Goal: Transaction & Acquisition: Purchase product/service

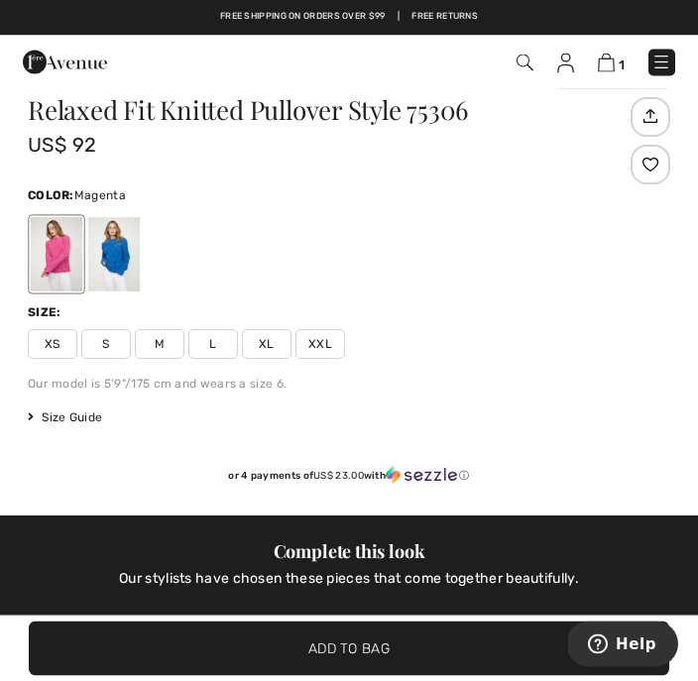
scroll to position [557, 0]
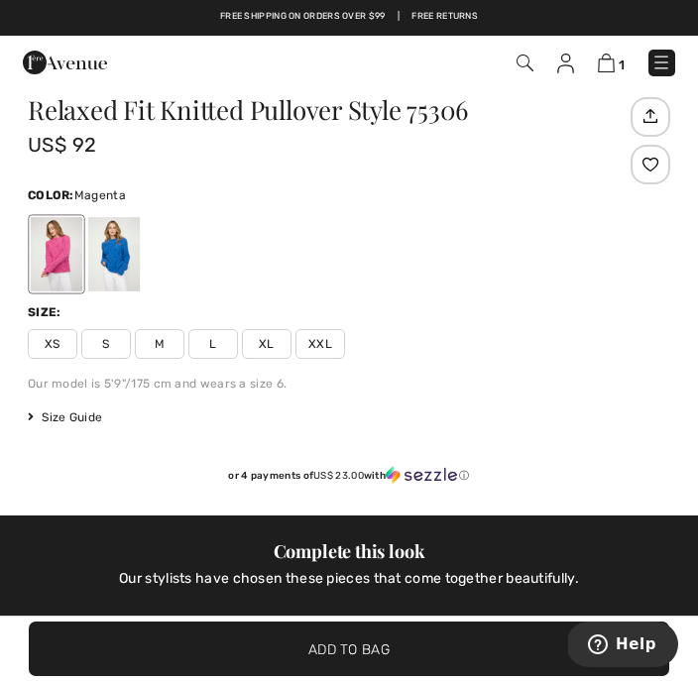
click at [170, 340] on span "M" at bounding box center [160, 344] width 50 height 30
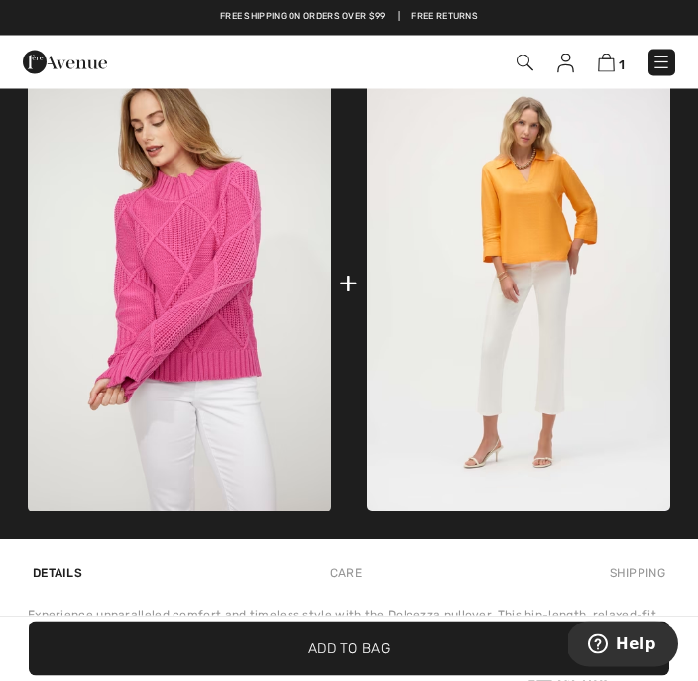
scroll to position [1199, 0]
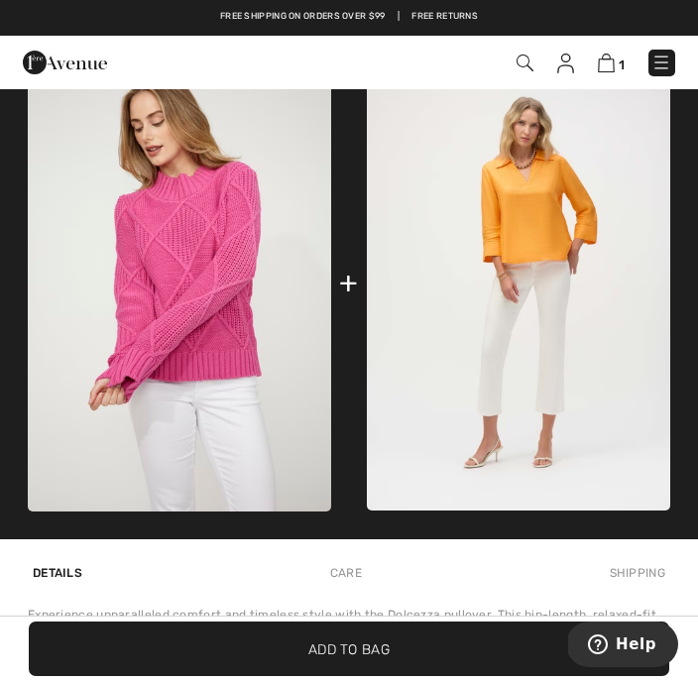
click at [397, 676] on span "✔ Added to Bag Add to Bag" at bounding box center [349, 649] width 640 height 55
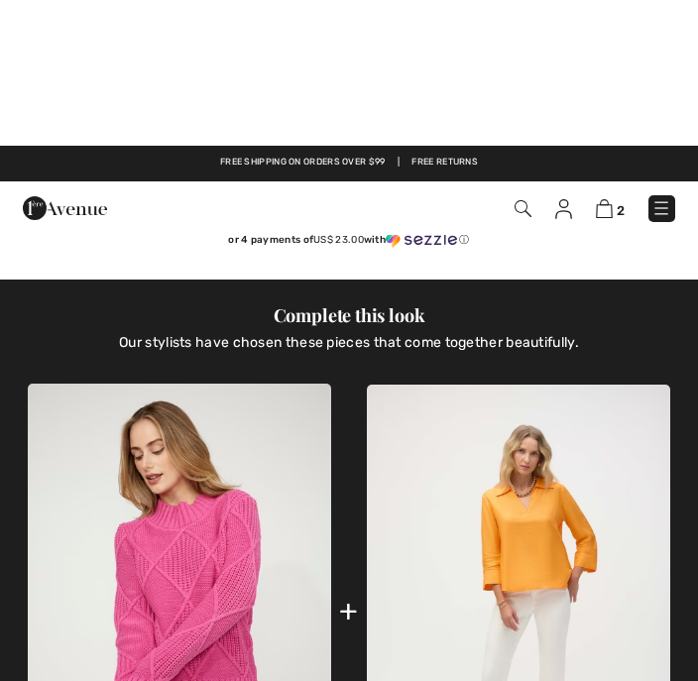
scroll to position [672, 0]
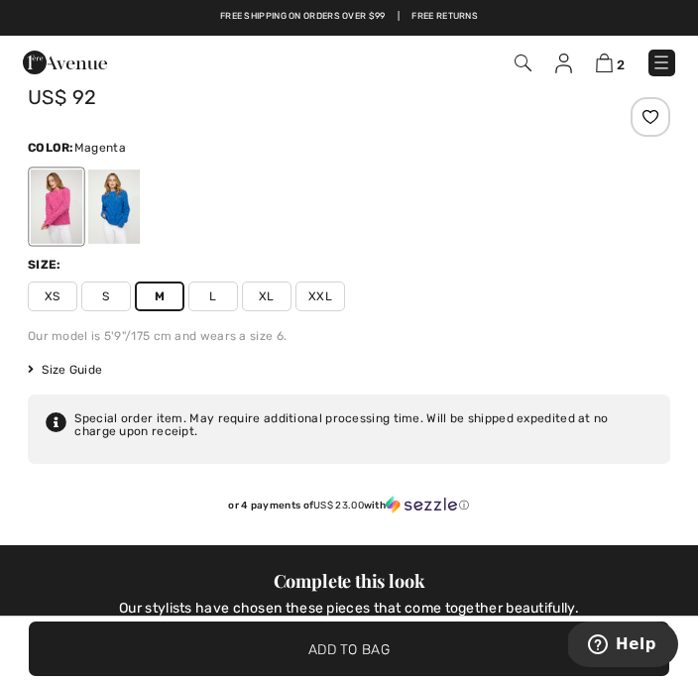
click at [119, 199] on div at bounding box center [114, 207] width 52 height 74
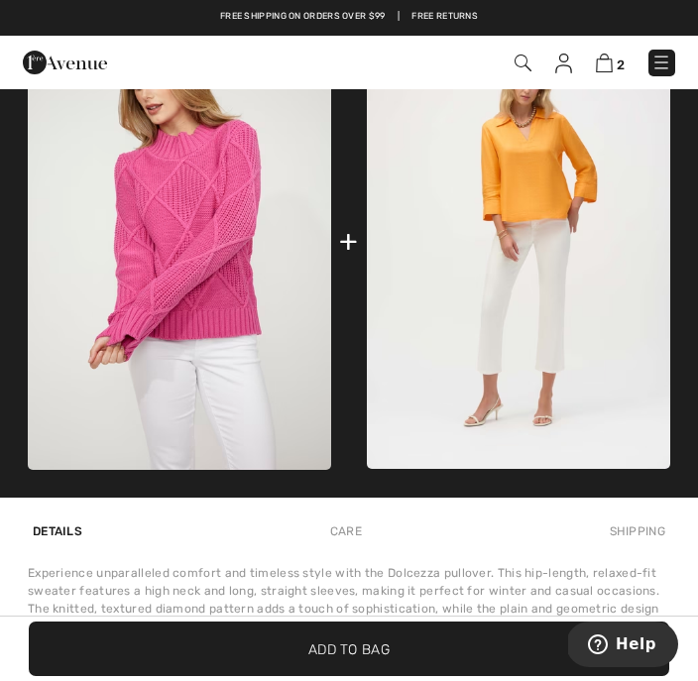
scroll to position [1355, 0]
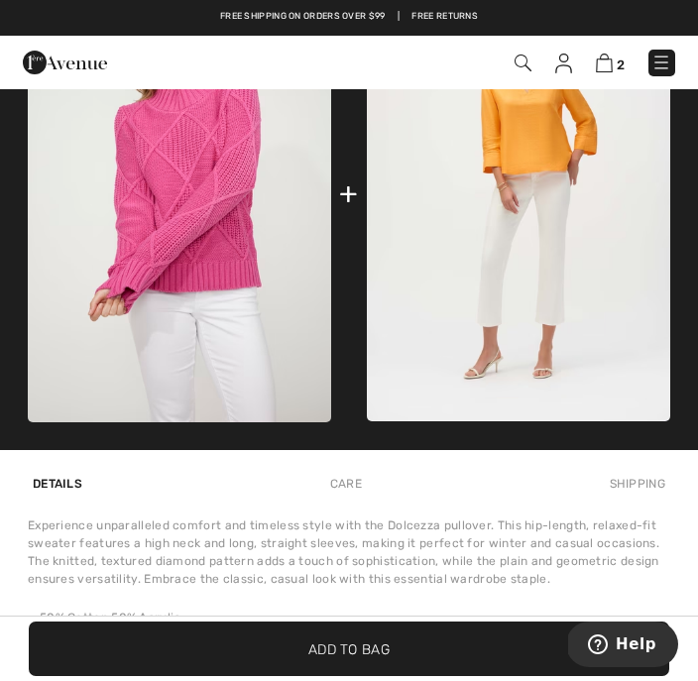
click at [396, 676] on span "✔ Added to Bag Add to Bag" at bounding box center [349, 649] width 640 height 55
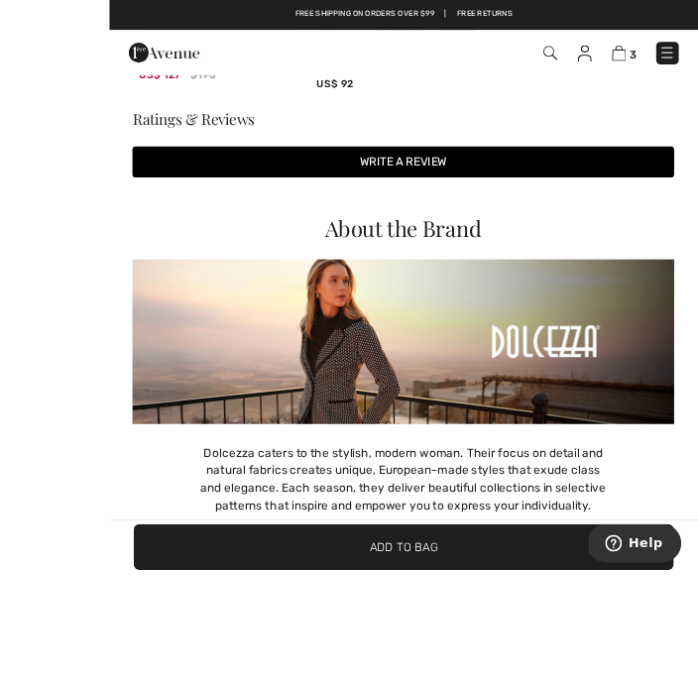
scroll to position [3370, 0]
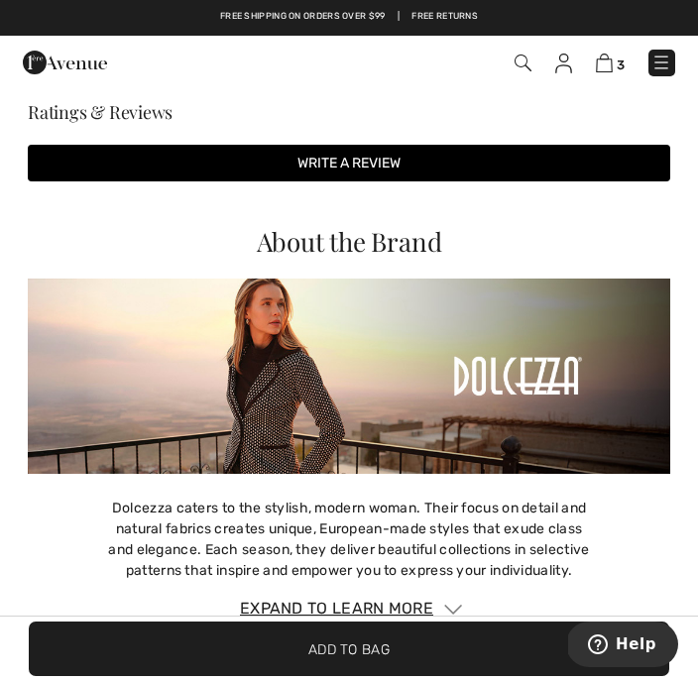
click at [526, 380] on img at bounding box center [349, 376] width 642 height 194
click at [402, 607] on div "Expand to Learn More" at bounding box center [349, 609] width 642 height 24
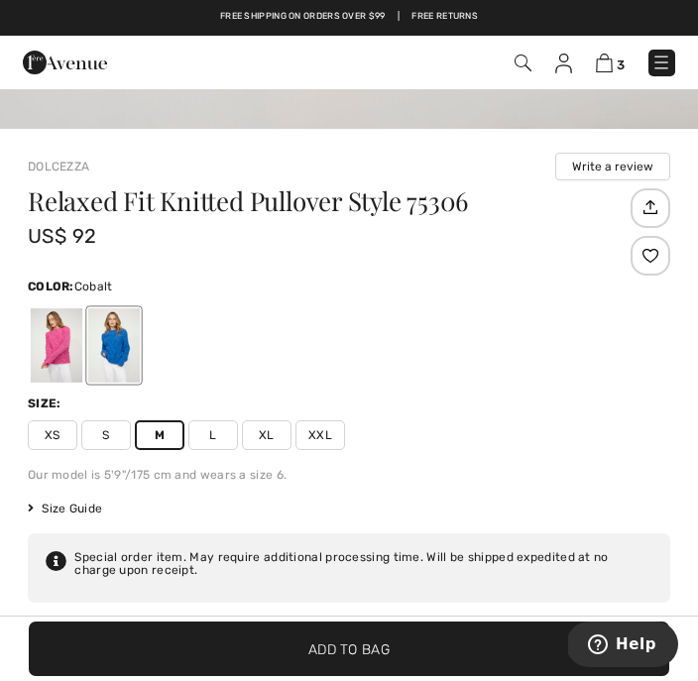
scroll to position [0, 0]
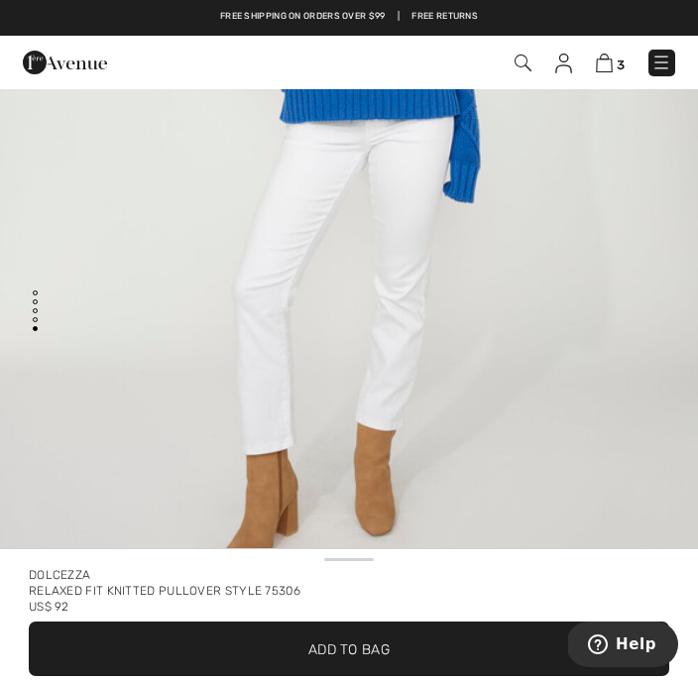
click at [340, 16] on link "Free shipping on orders over $99" at bounding box center [303, 17] width 166 height 14
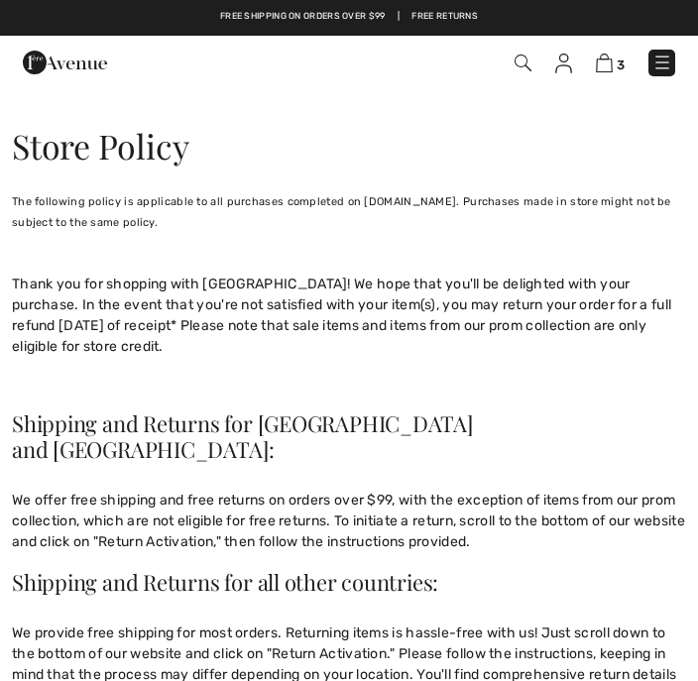
click at [664, 62] on img at bounding box center [662, 63] width 20 height 20
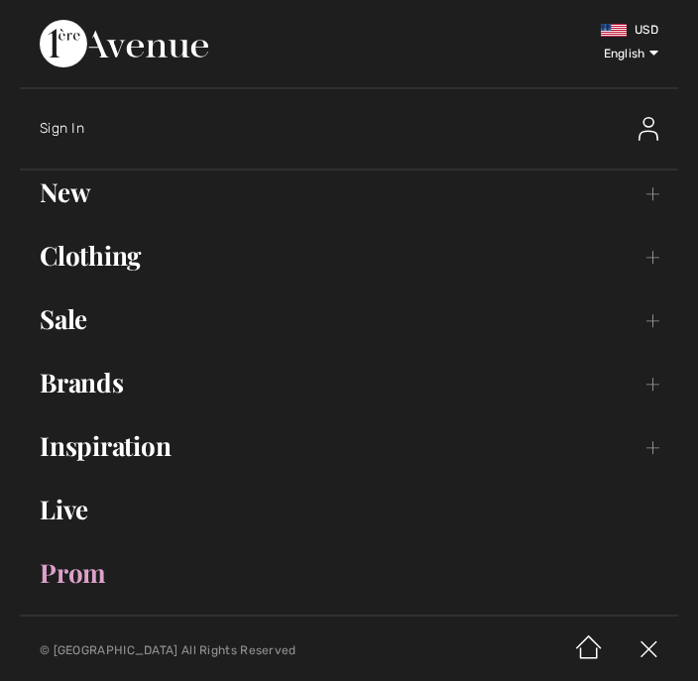
click at [258, 186] on link "New Toggle submenu" at bounding box center [349, 193] width 658 height 44
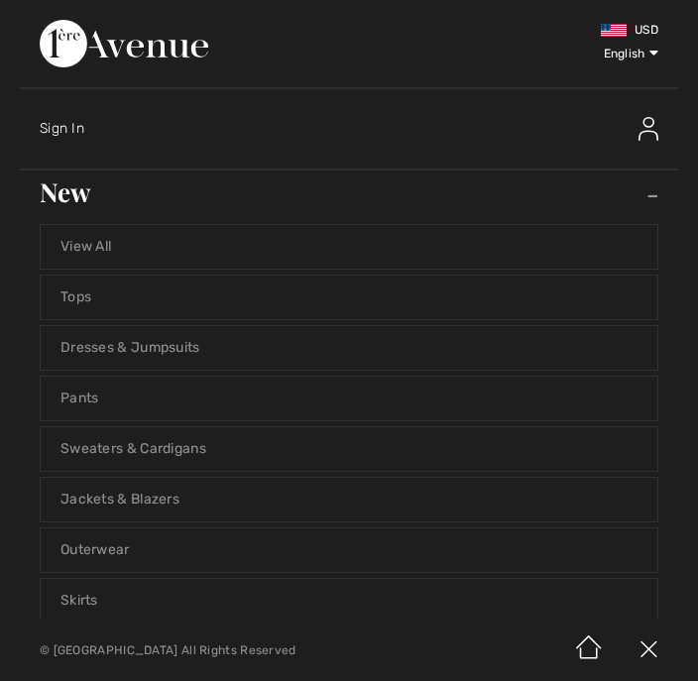
click at [197, 245] on link "View All" at bounding box center [349, 247] width 617 height 44
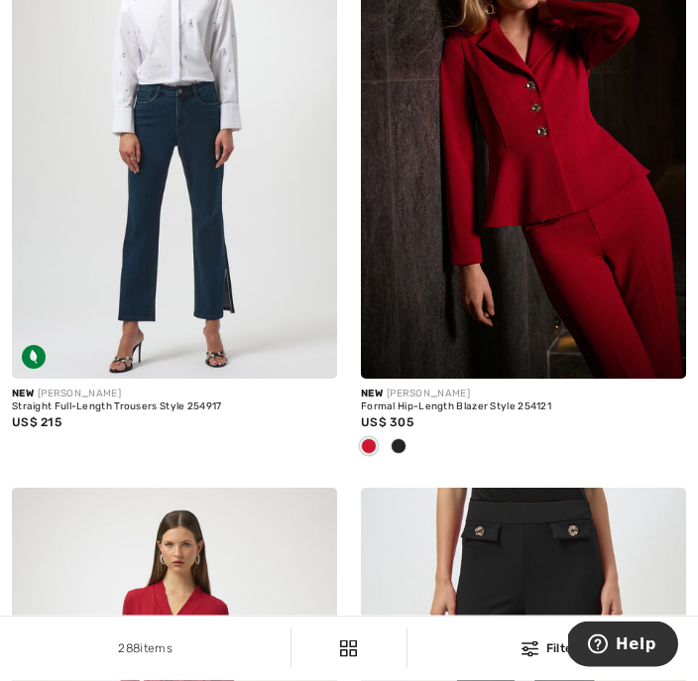
scroll to position [8824, 0]
click at [407, 464] on div at bounding box center [399, 447] width 30 height 33
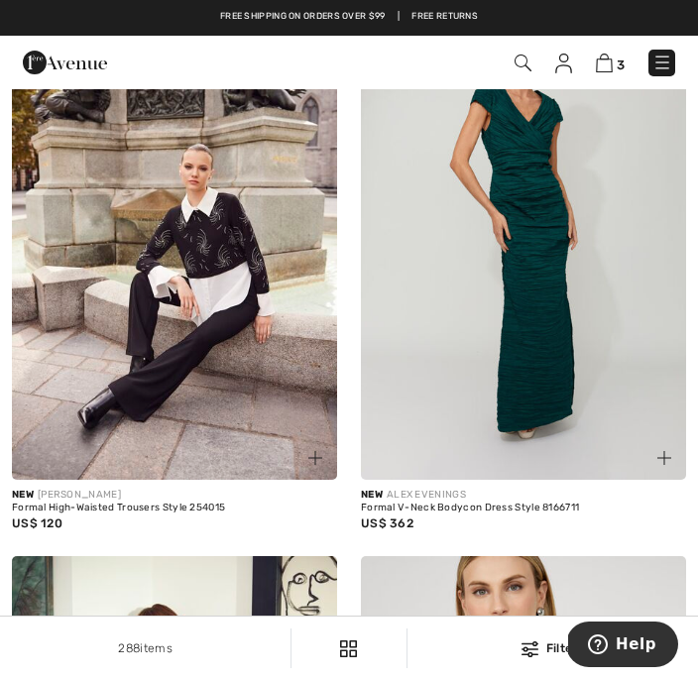
scroll to position [9919, 0]
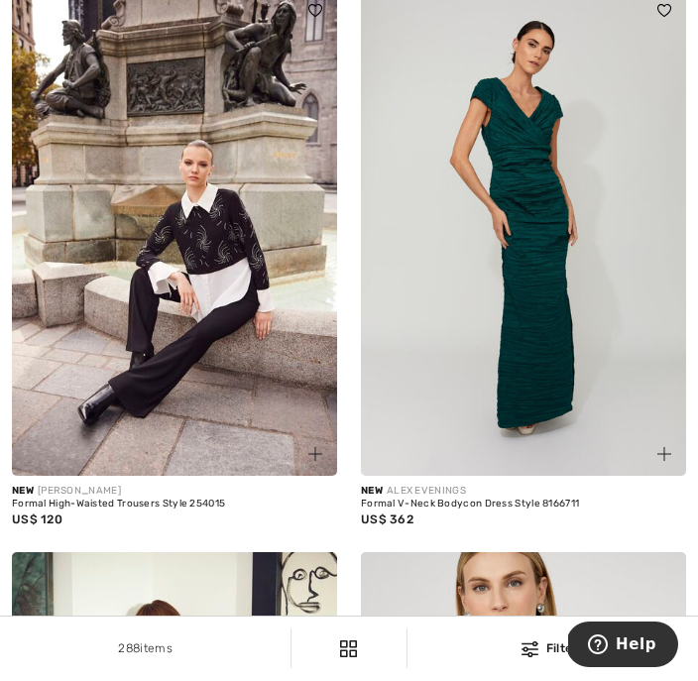
click at [548, 328] on img at bounding box center [523, 232] width 325 height 488
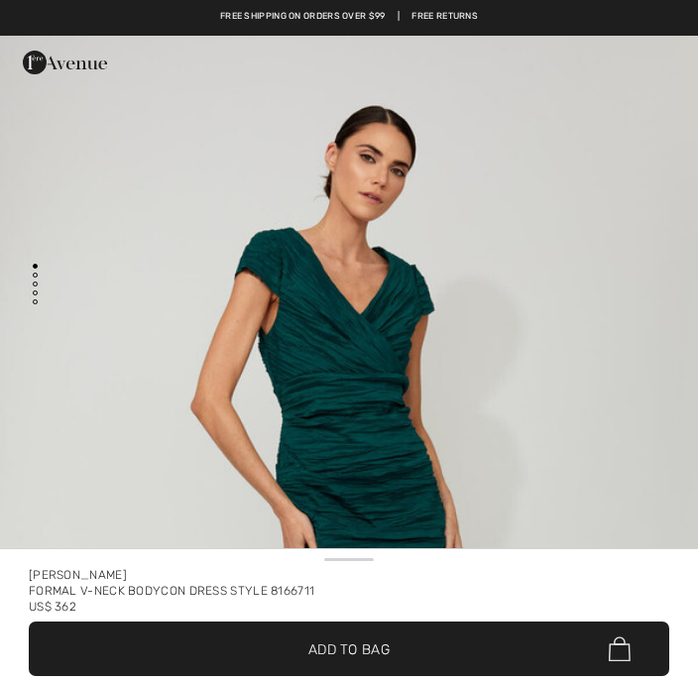
checkbox input "true"
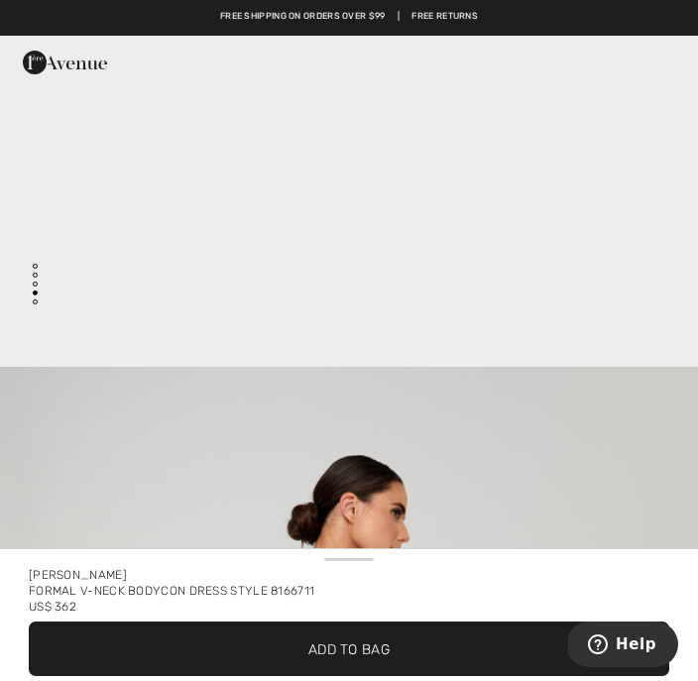
scroll to position [2788, 0]
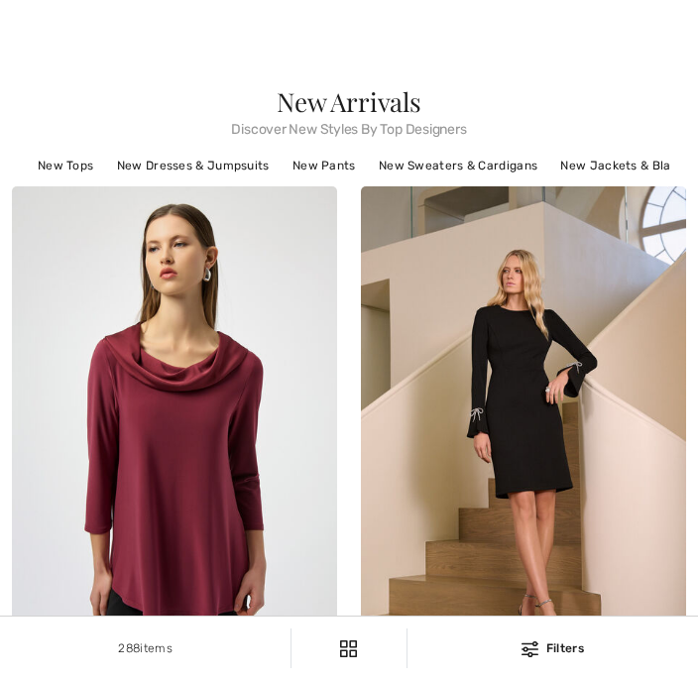
checkbox input "true"
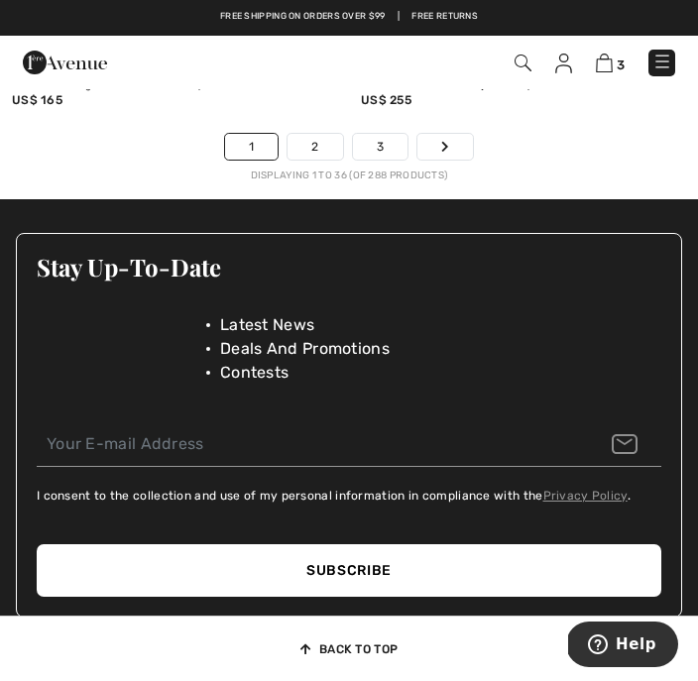
scroll to position [10903, 0]
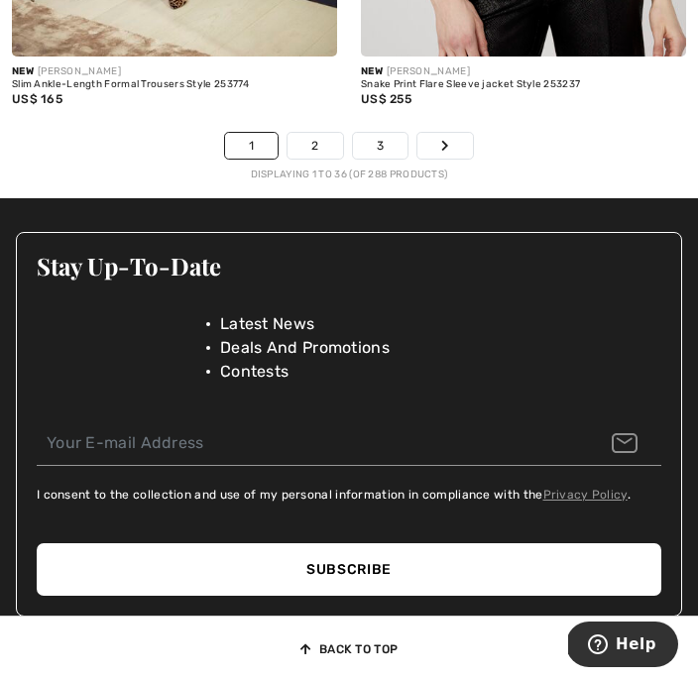
click at [319, 159] on link "2" at bounding box center [314, 146] width 55 height 26
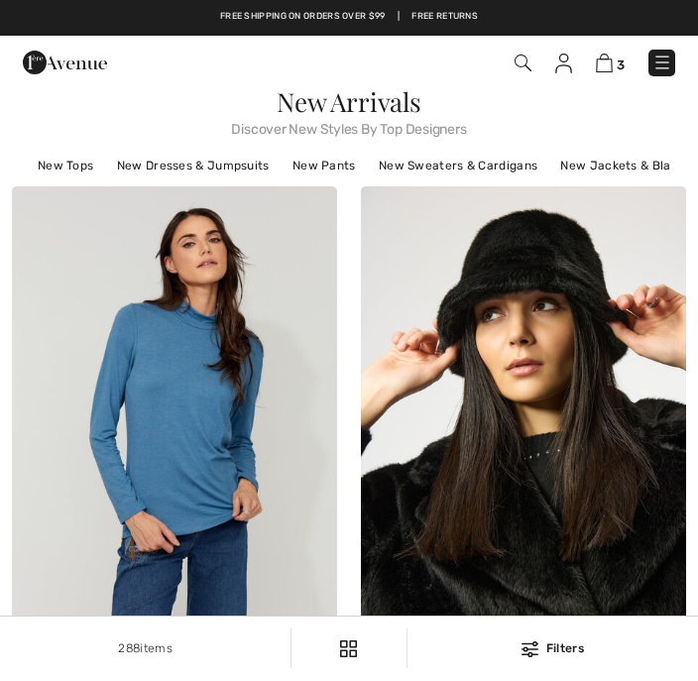
checkbox input "true"
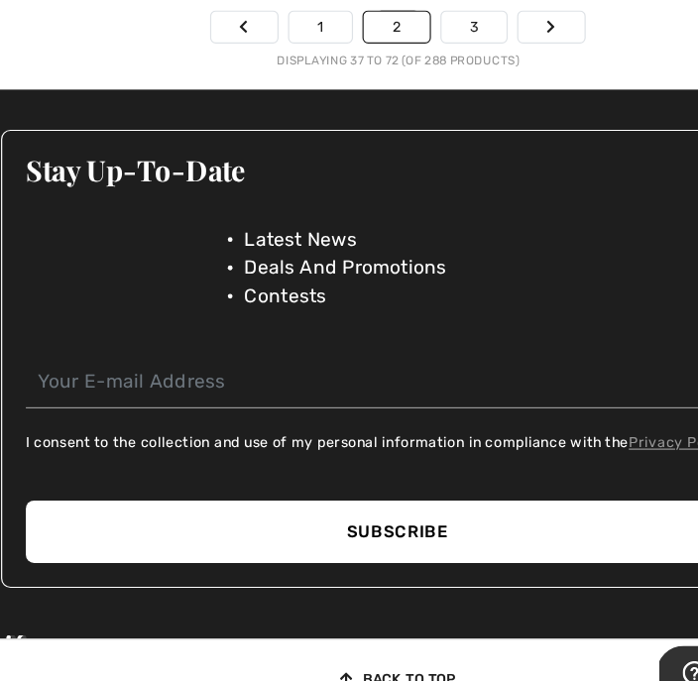
scroll to position [10987, 0]
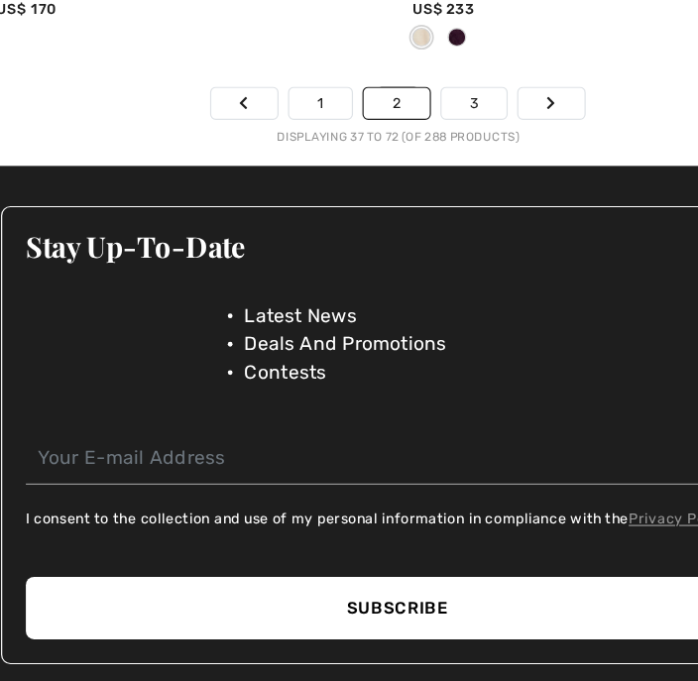
click at [404, 104] on link "3" at bounding box center [413, 94] width 55 height 26
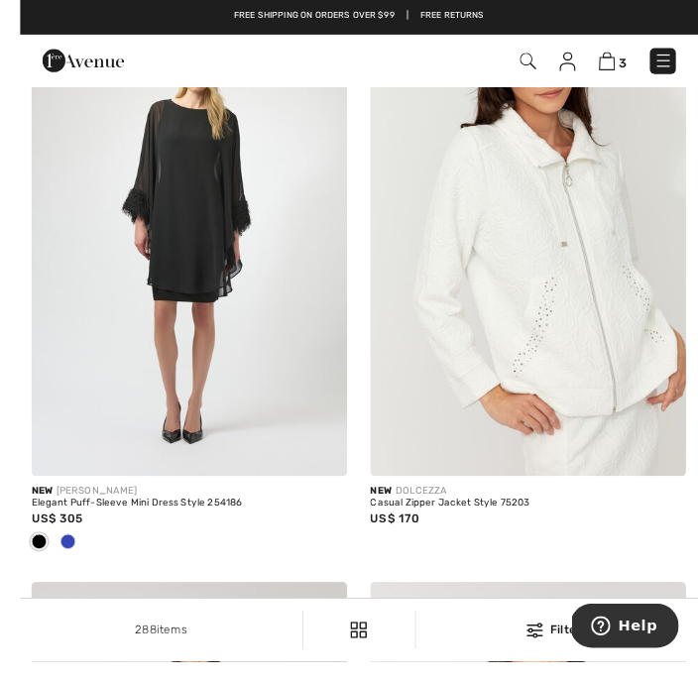
scroll to position [244, 0]
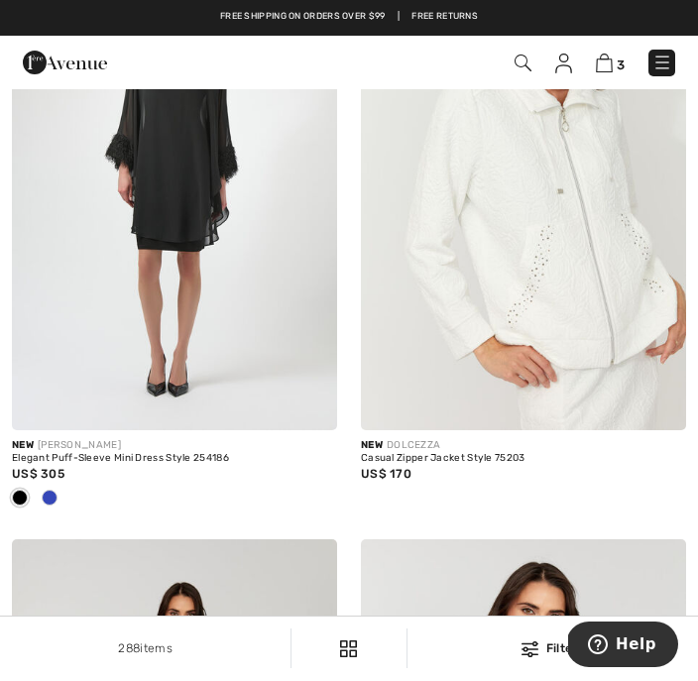
click at [599, 246] on img at bounding box center [523, 187] width 325 height 488
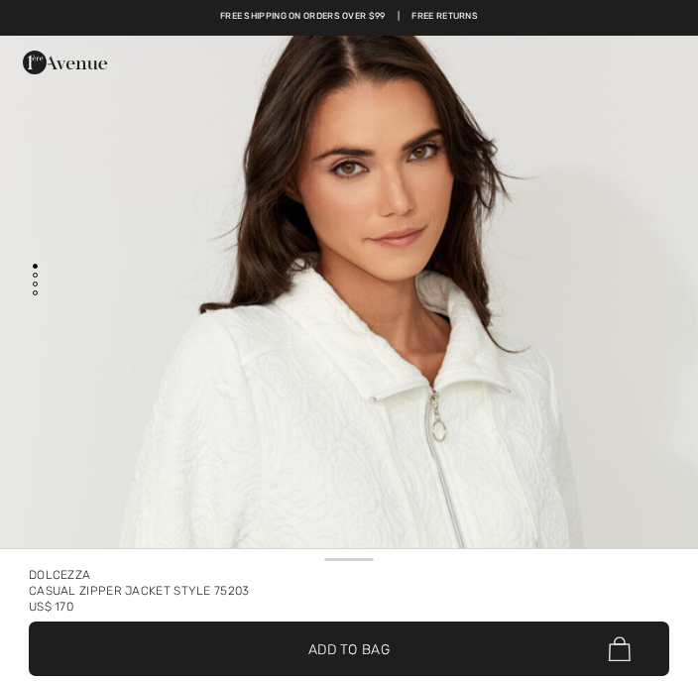
checkbox input "true"
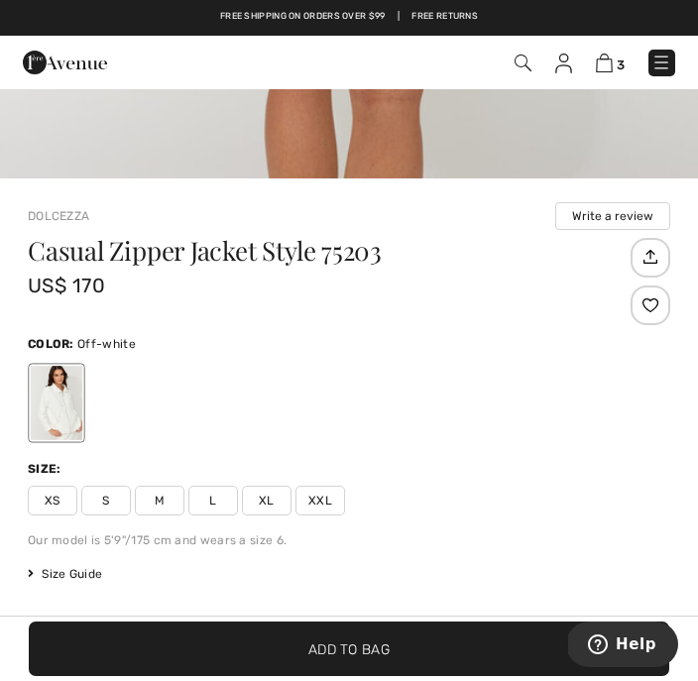
scroll to position [435, 0]
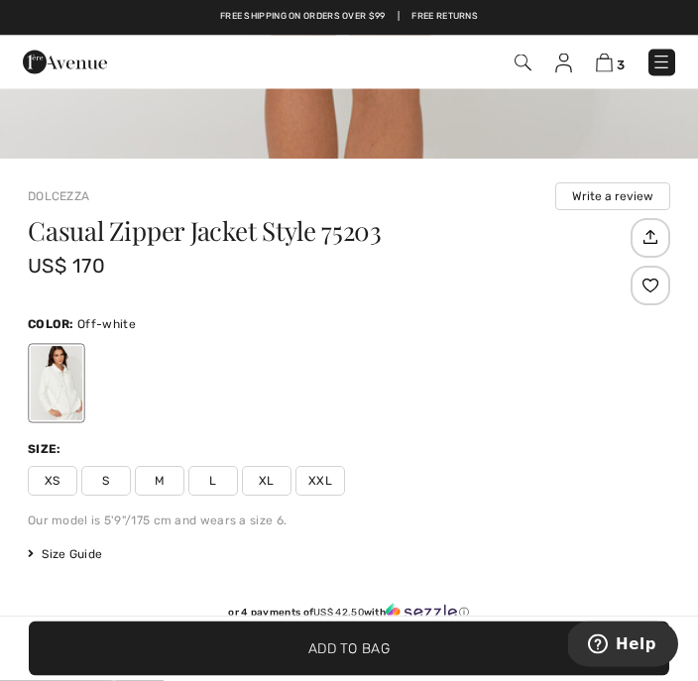
click at [531, 322] on div "Color: Off-white" at bounding box center [349, 324] width 642 height 21
click at [217, 475] on span "L" at bounding box center [213, 482] width 50 height 30
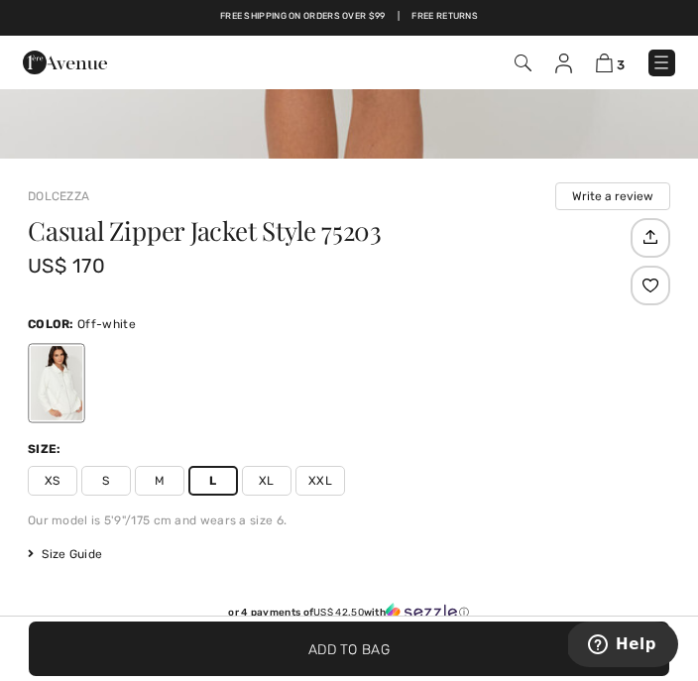
click at [451, 676] on span "✔ Added to Bag Add to Bag" at bounding box center [349, 649] width 640 height 55
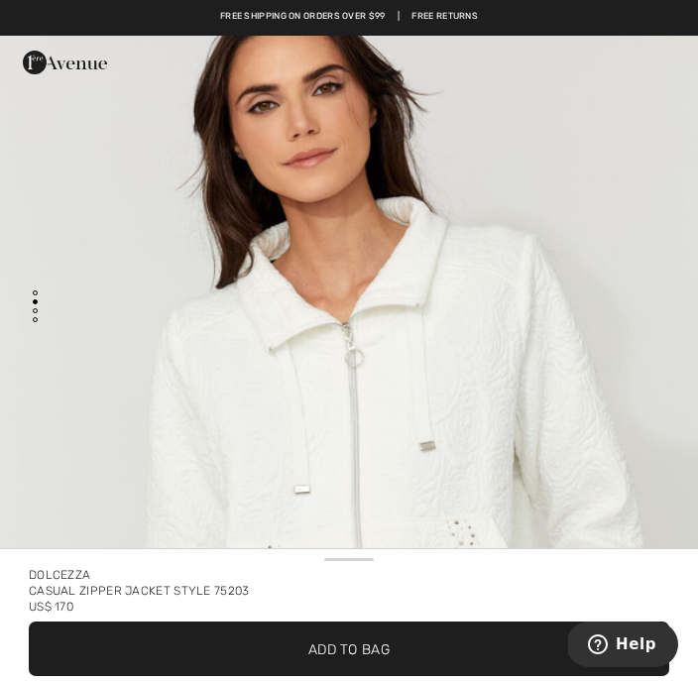
scroll to position [921, 0]
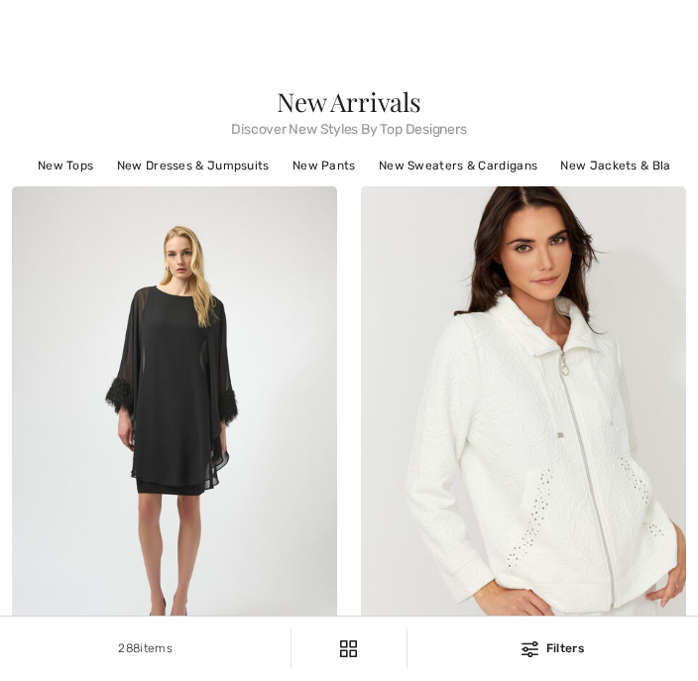
checkbox input "true"
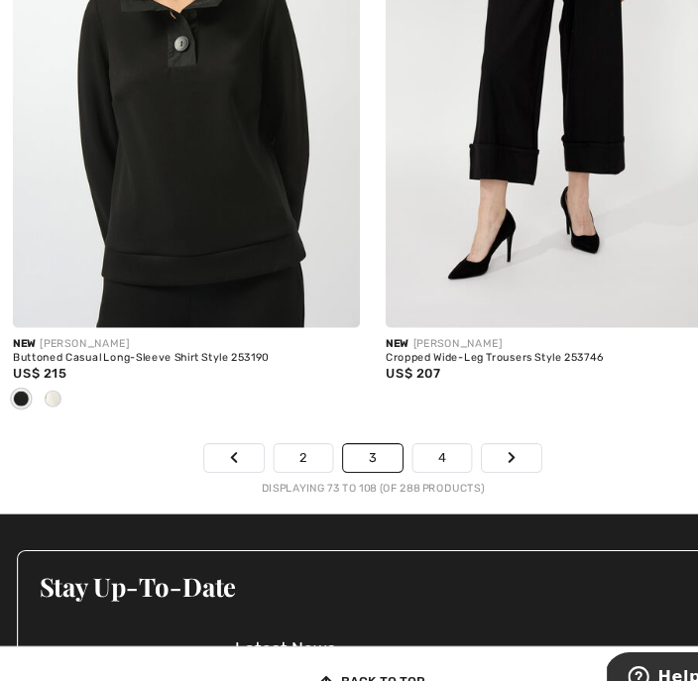
scroll to position [10610, 0]
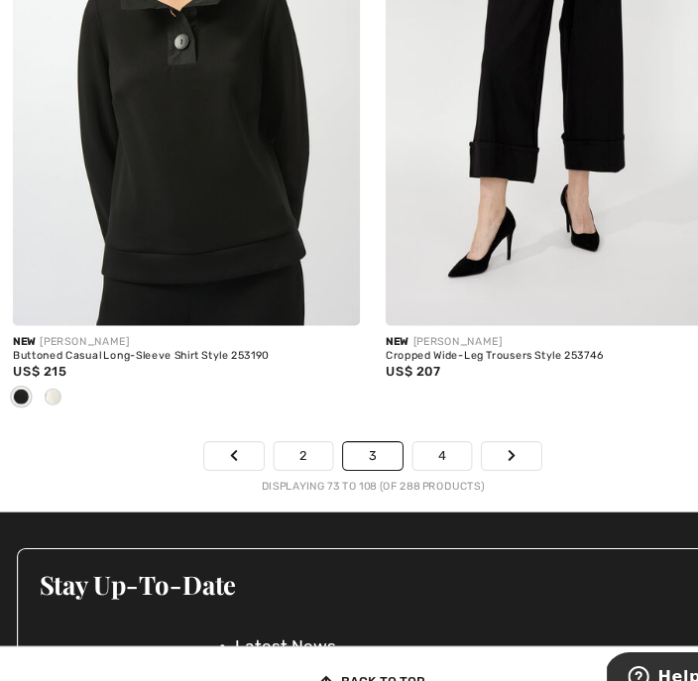
click at [408, 450] on link "4" at bounding box center [414, 438] width 55 height 26
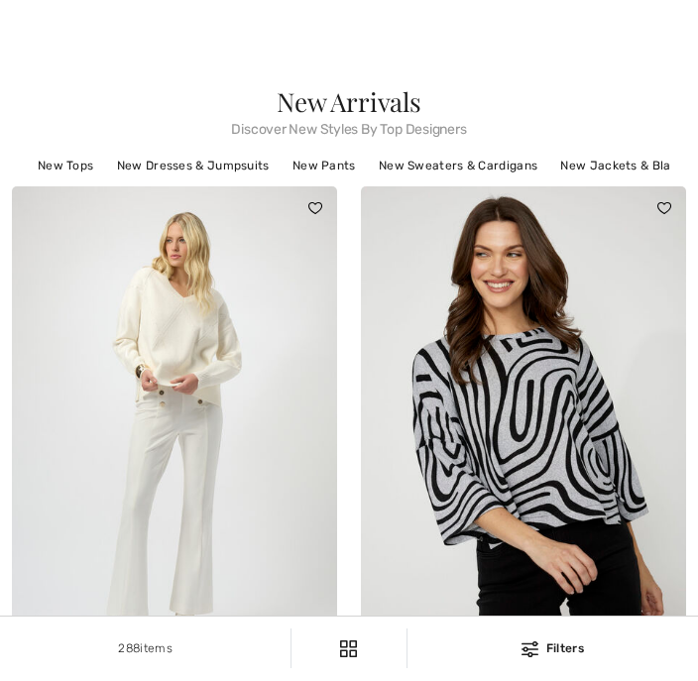
scroll to position [167, 0]
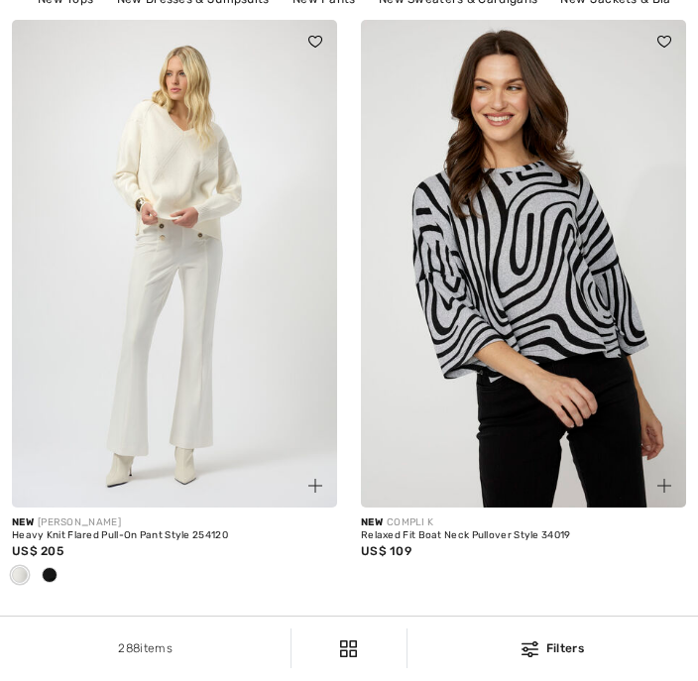
checkbox input "true"
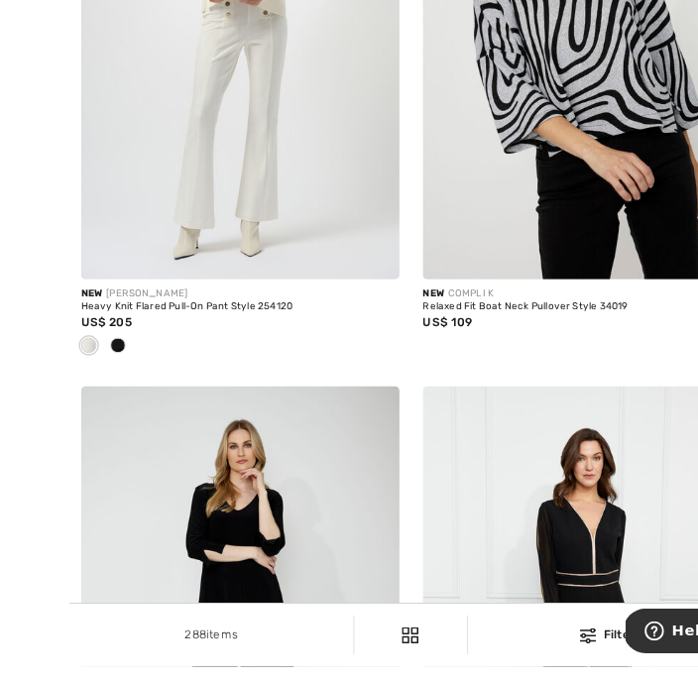
scroll to position [396, 0]
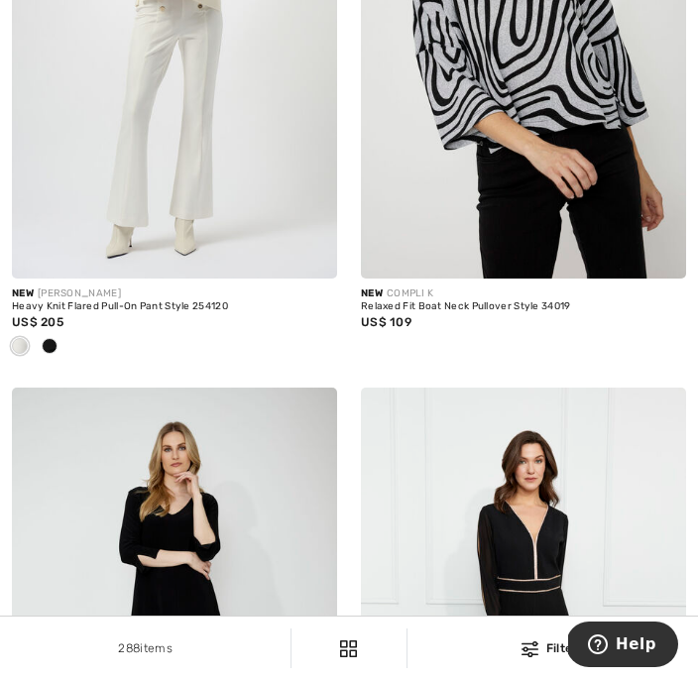
click at [59, 364] on div at bounding box center [50, 347] width 30 height 33
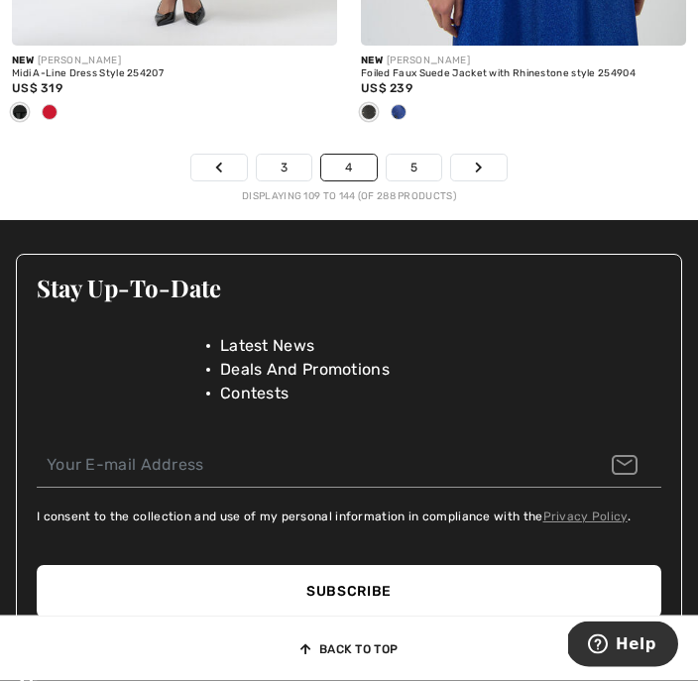
scroll to position [10946, 0]
click at [427, 180] on link "5" at bounding box center [414, 168] width 55 height 26
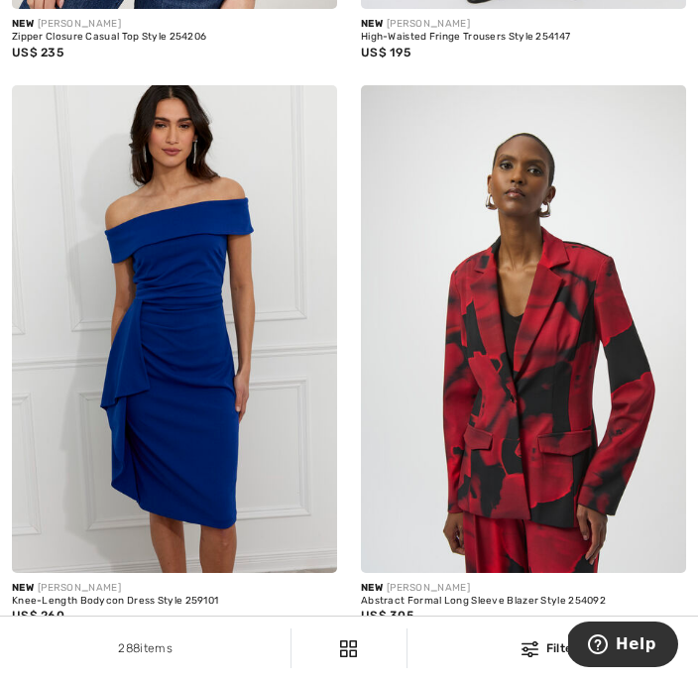
scroll to position [1861, 0]
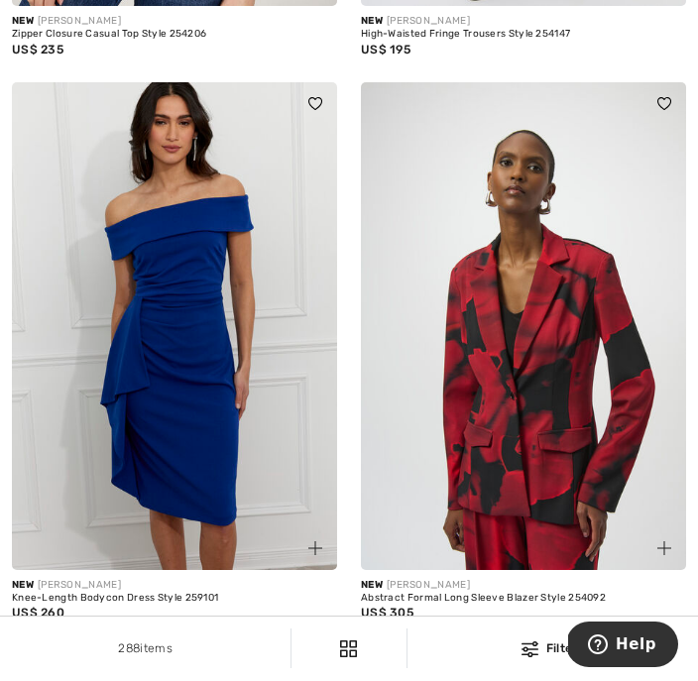
click at [232, 376] on img at bounding box center [174, 326] width 325 height 488
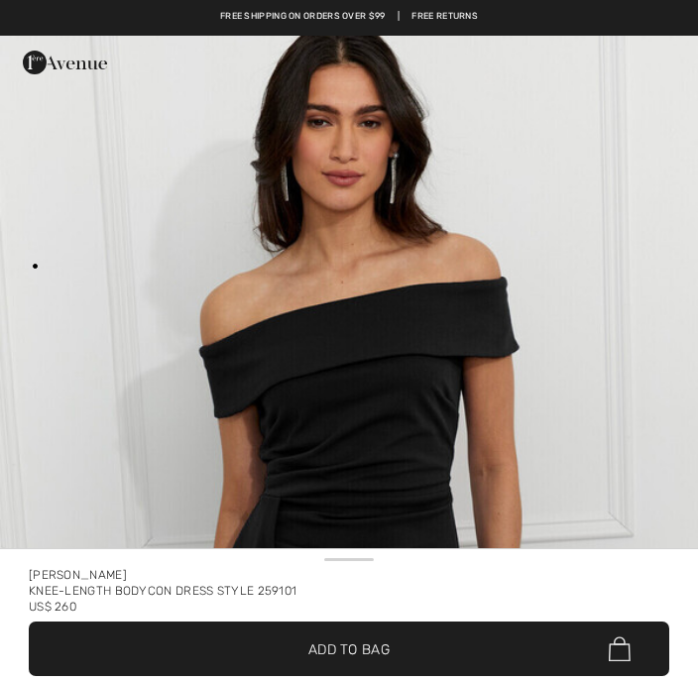
checkbox input "true"
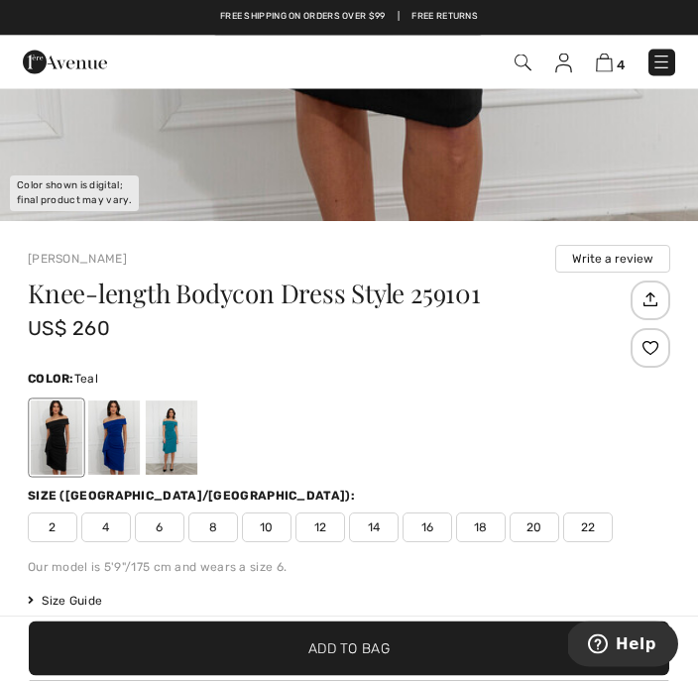
click at [187, 434] on div at bounding box center [172, 438] width 52 height 74
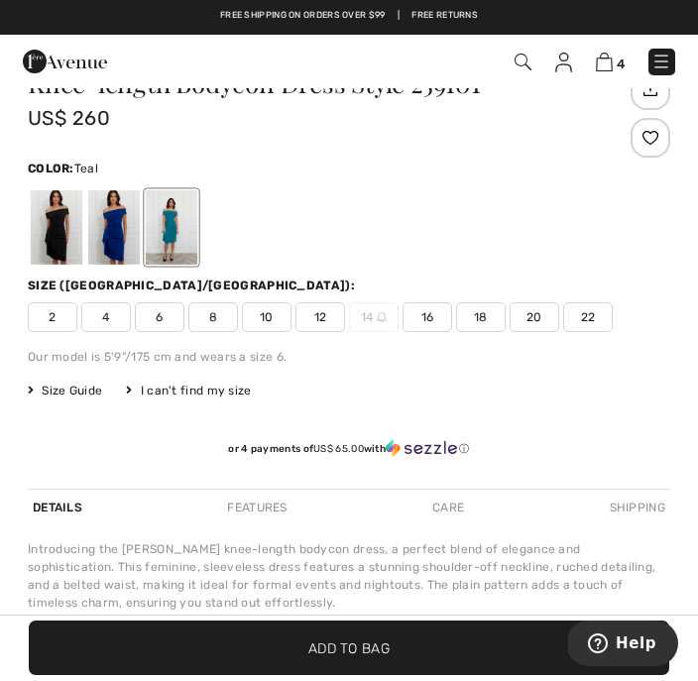
scroll to position [651, 0]
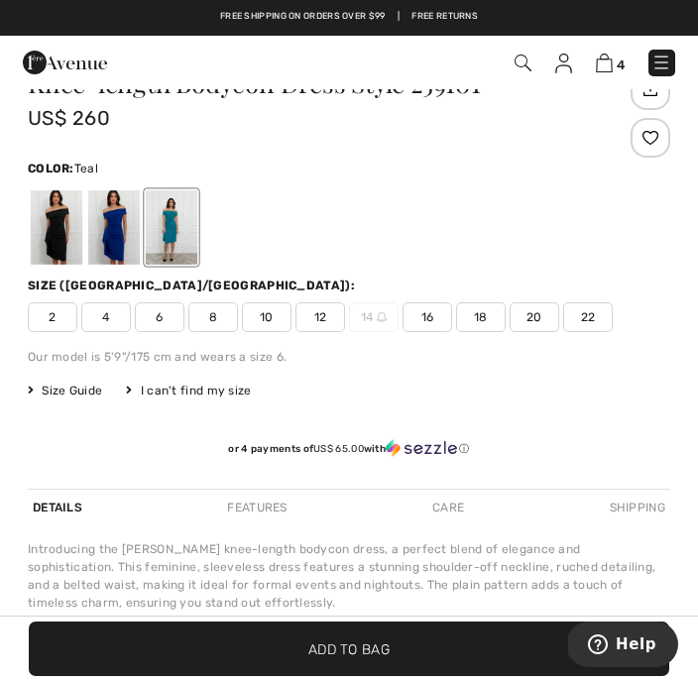
click at [108, 220] on div at bounding box center [114, 227] width 52 height 74
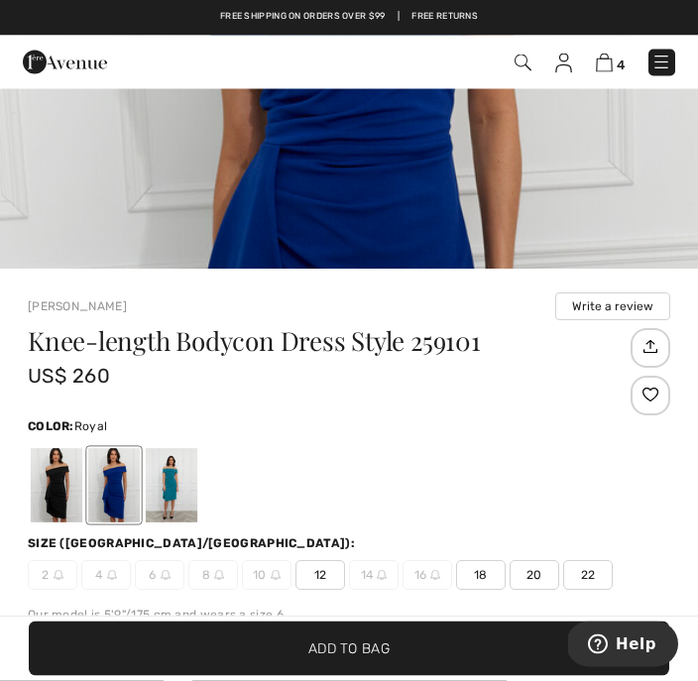
scroll to position [352, 0]
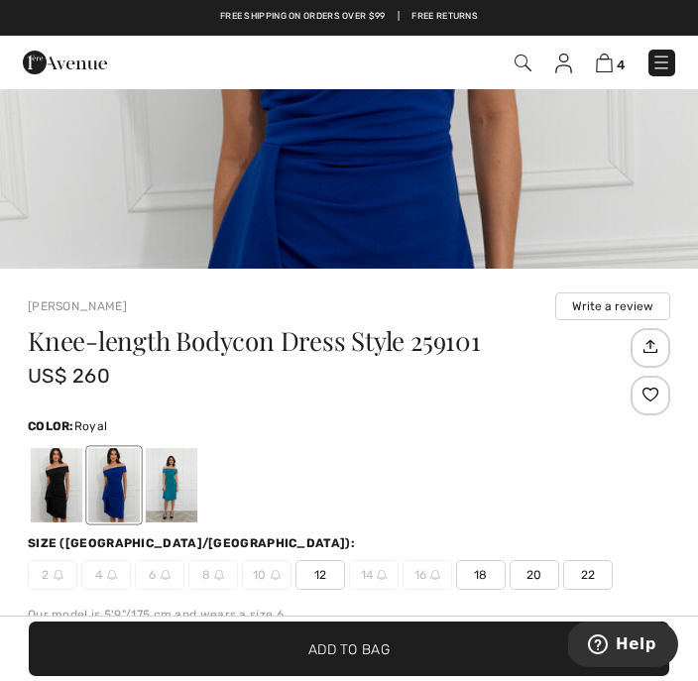
click at [63, 488] on div at bounding box center [57, 485] width 52 height 74
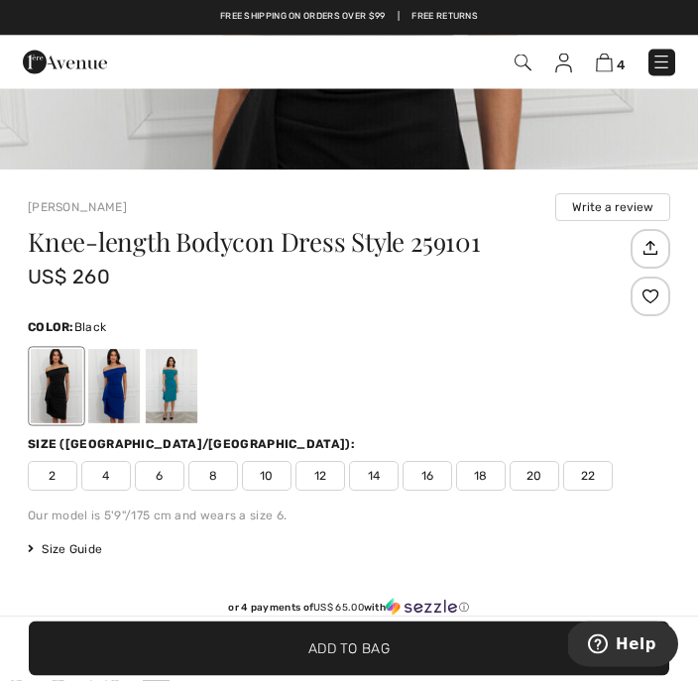
scroll to position [425, 0]
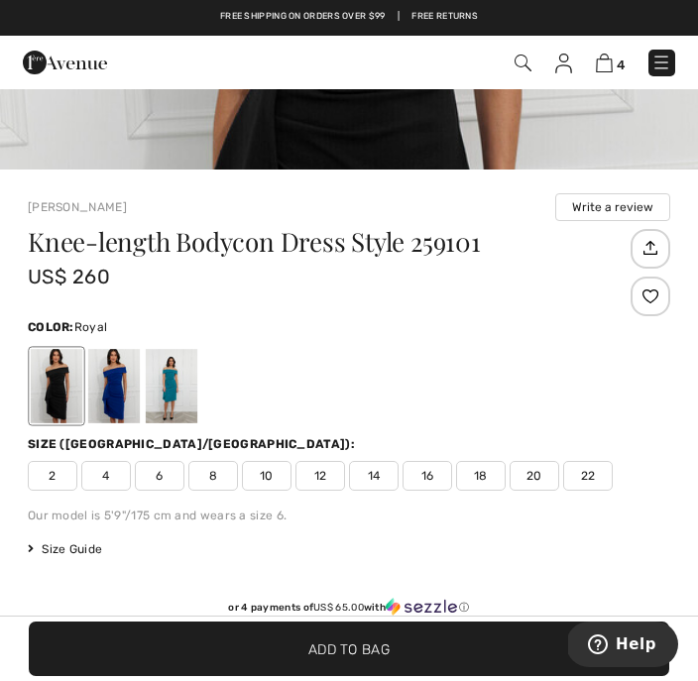
click at [132, 381] on div at bounding box center [114, 386] width 52 height 74
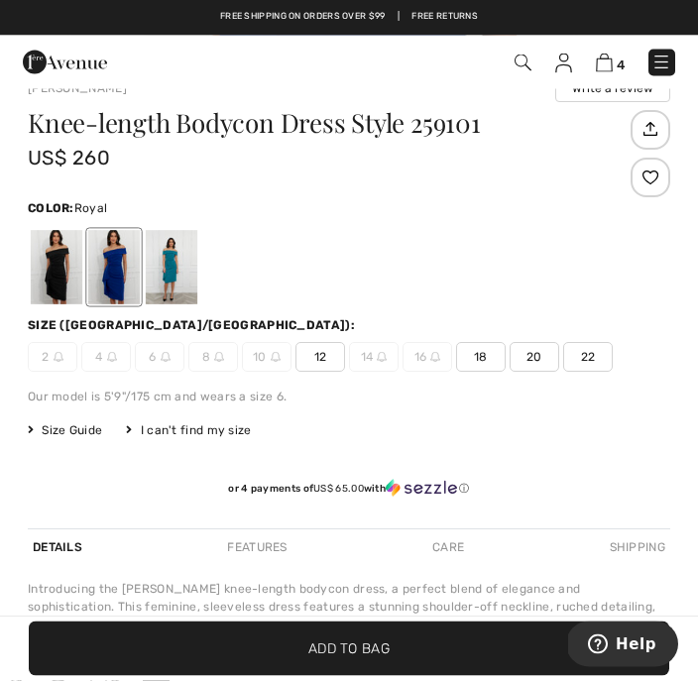
scroll to position [544, 0]
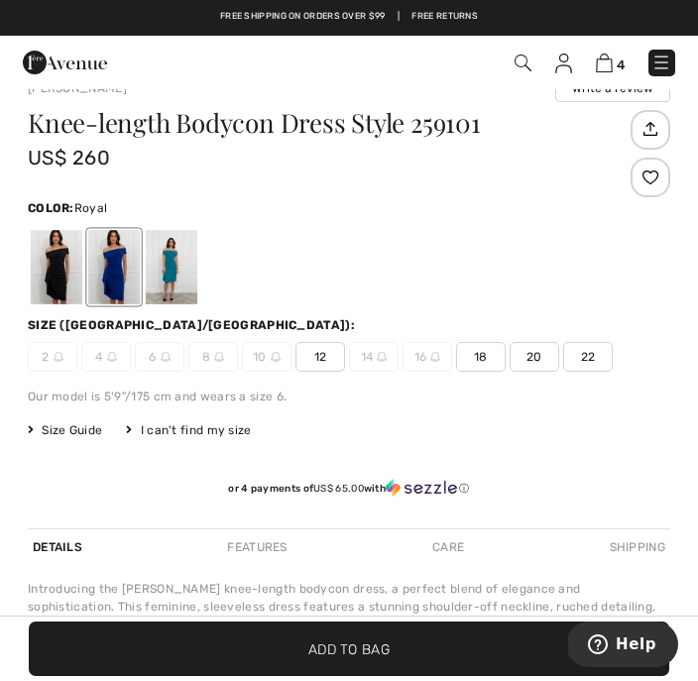
click at [318, 361] on span "12" at bounding box center [320, 357] width 50 height 30
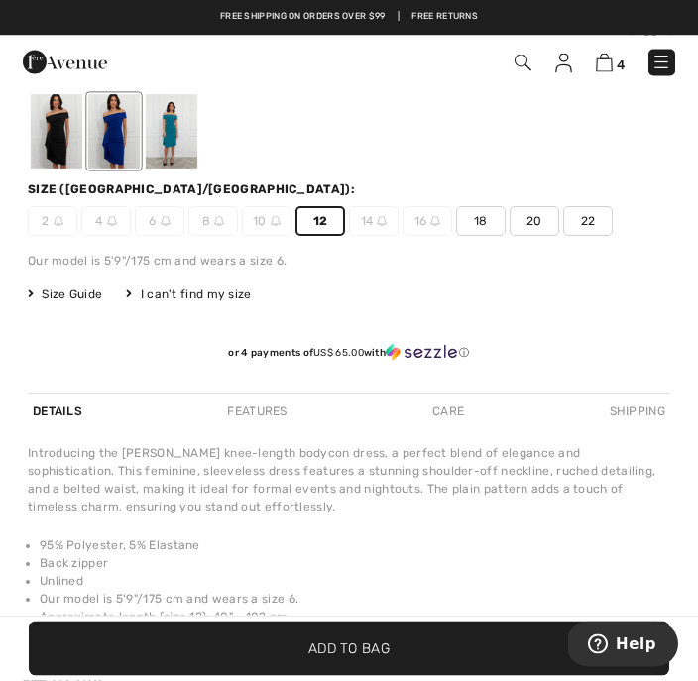
click at [475, 676] on span "✔ Added to Bag Add to Bag" at bounding box center [349, 649] width 640 height 55
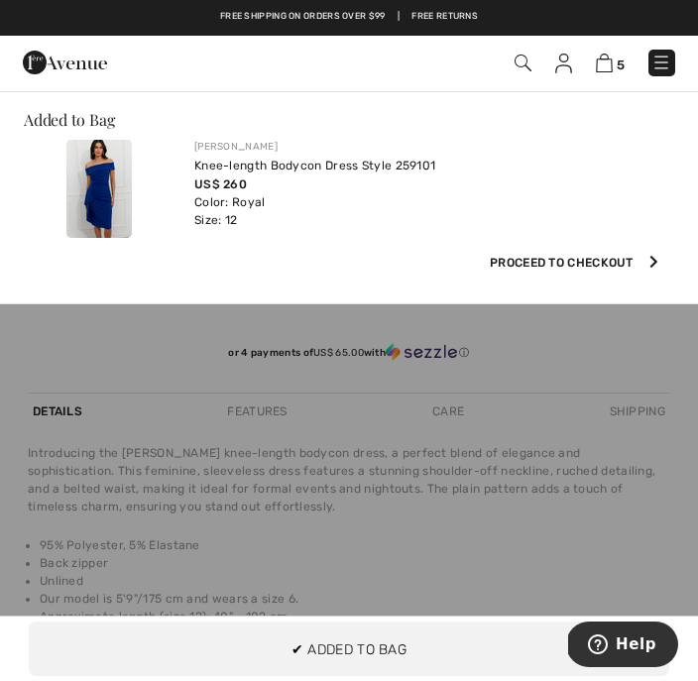
scroll to position [0, 0]
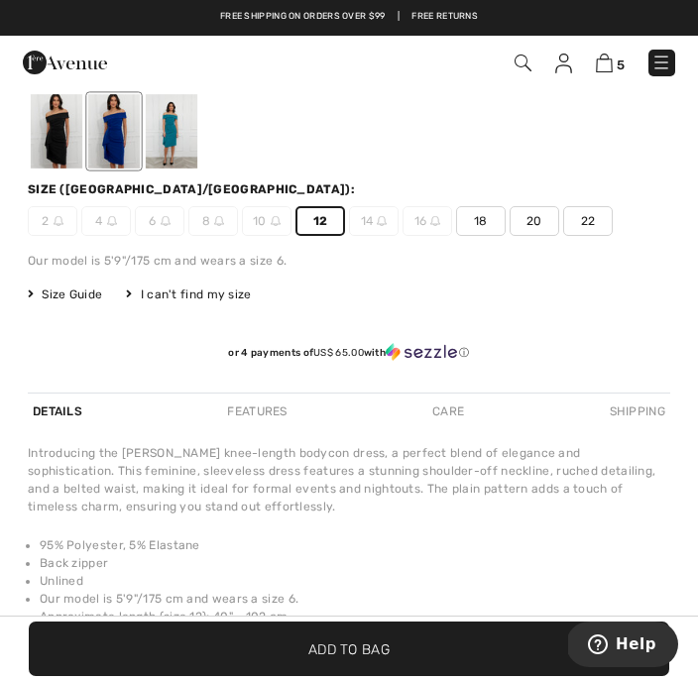
click at [170, 153] on div at bounding box center [172, 131] width 52 height 74
click at [65, 143] on div at bounding box center [57, 131] width 52 height 74
click at [118, 138] on div at bounding box center [114, 131] width 52 height 74
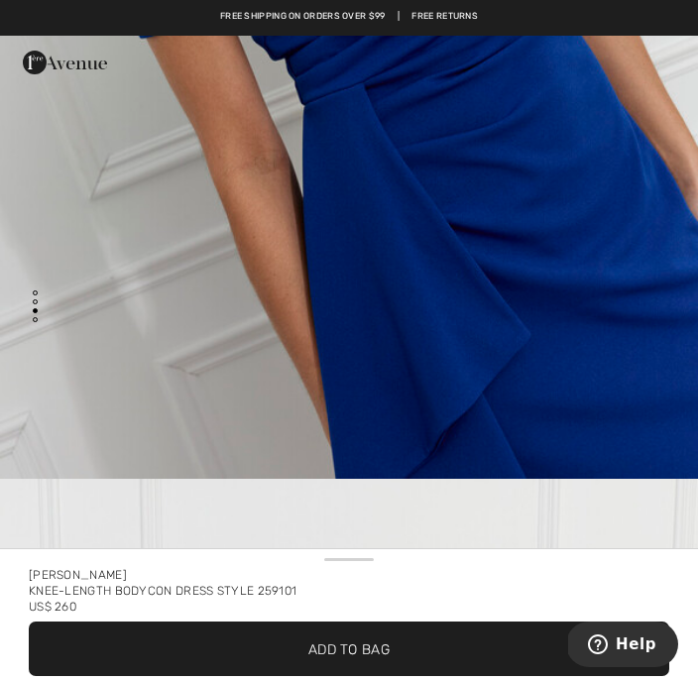
scroll to position [1598, 0]
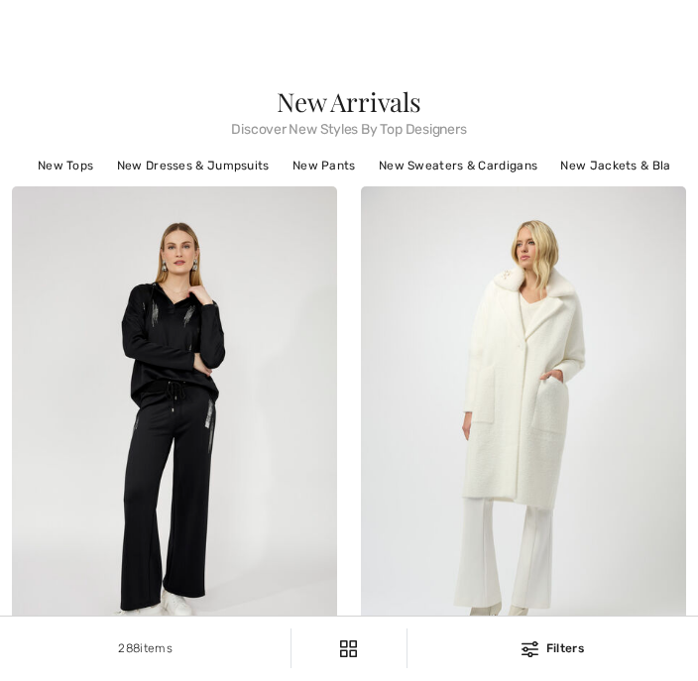
checkbox input "true"
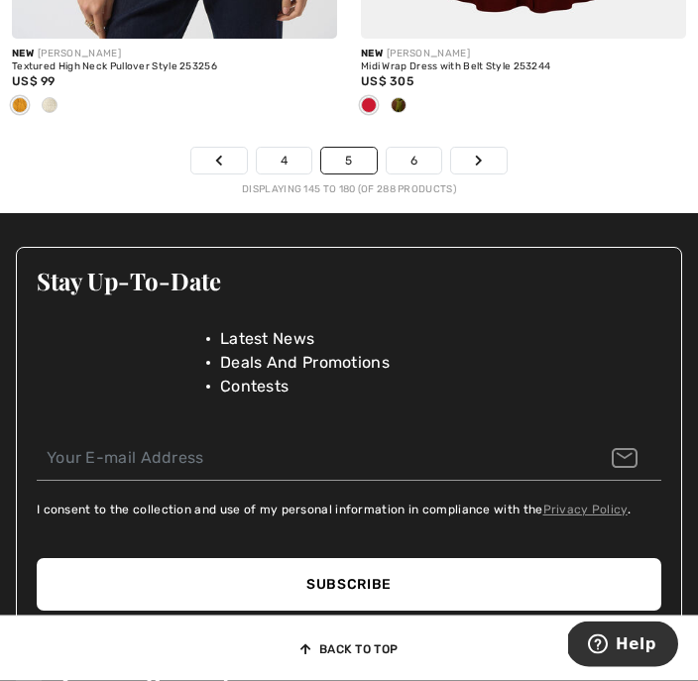
scroll to position [10859, 0]
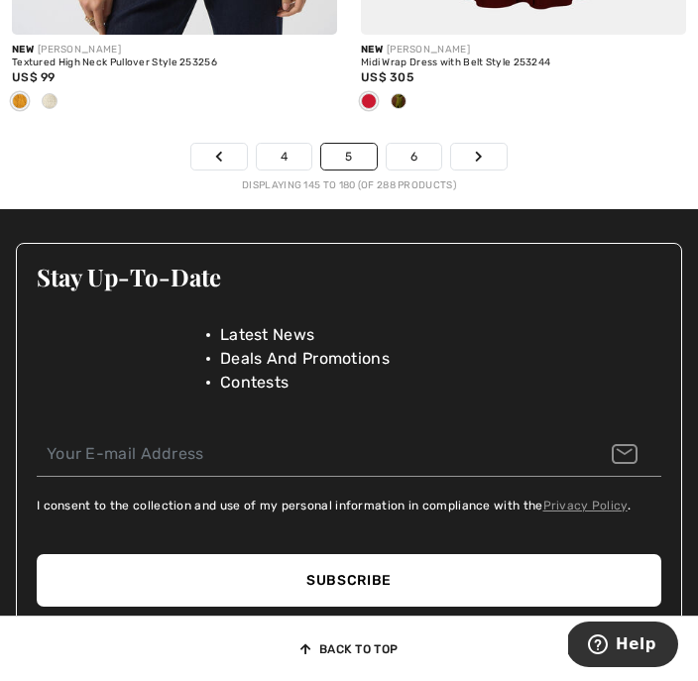
click at [434, 162] on link "6" at bounding box center [414, 157] width 55 height 26
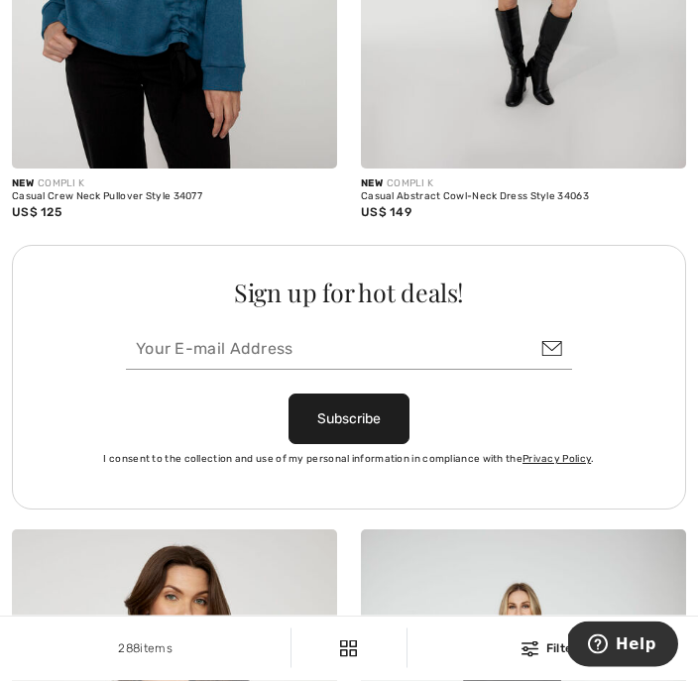
scroll to position [6974, 0]
